Goal: Find specific page/section: Find specific page/section

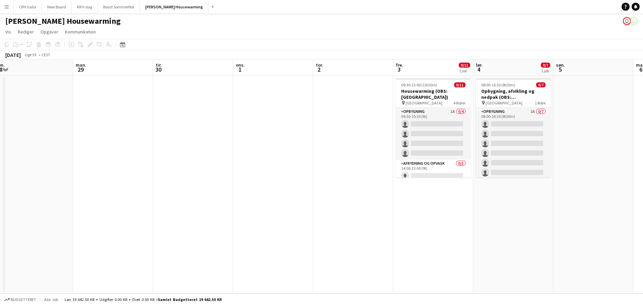
scroll to position [0, 273]
